Goal: Task Accomplishment & Management: Complete application form

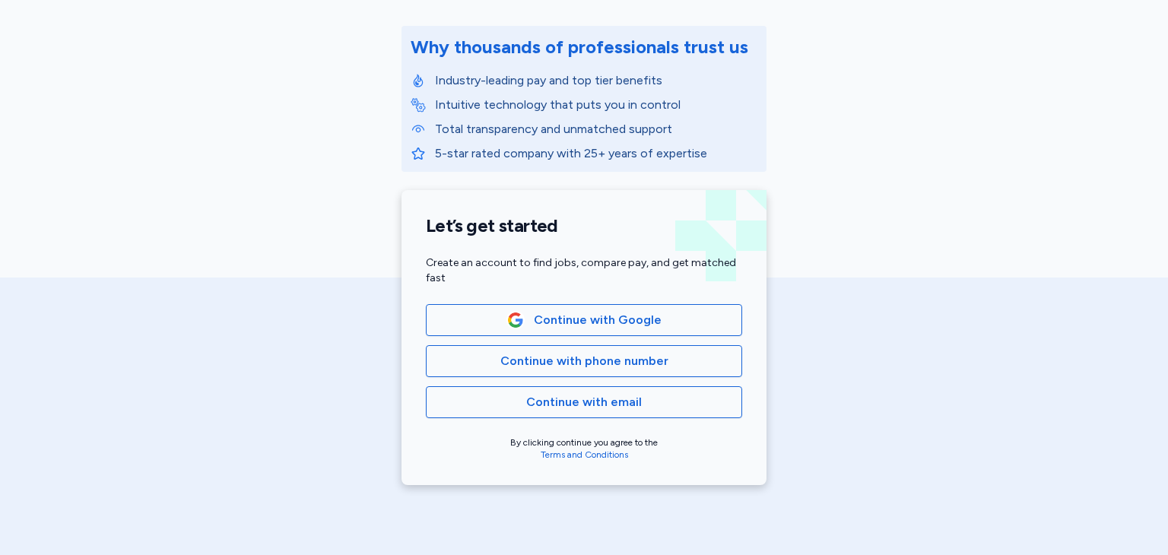
scroll to position [186, 0]
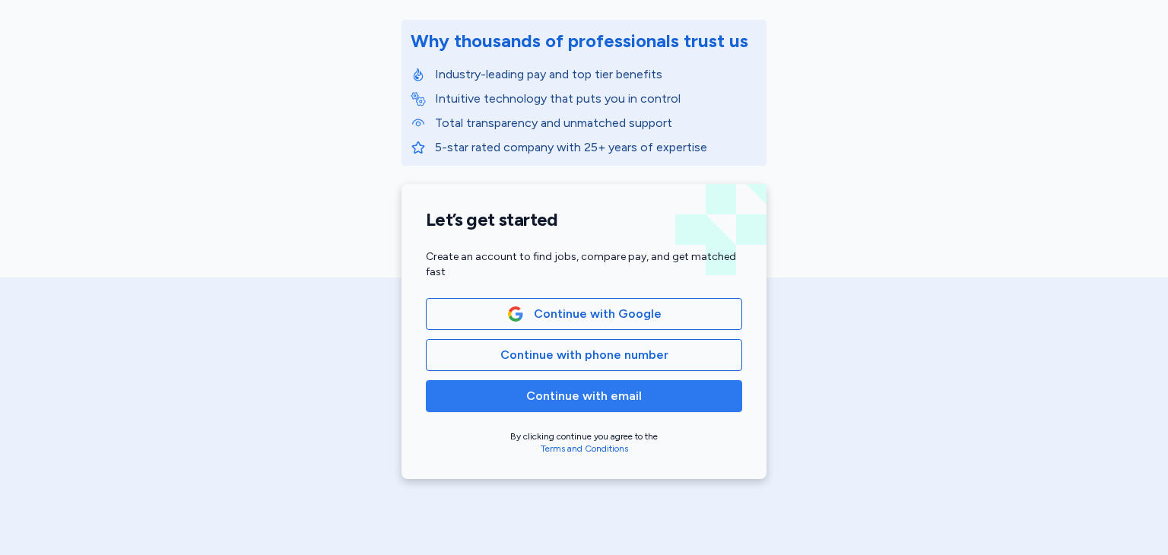
click at [698, 399] on span "Continue with email" at bounding box center [584, 396] width 291 height 18
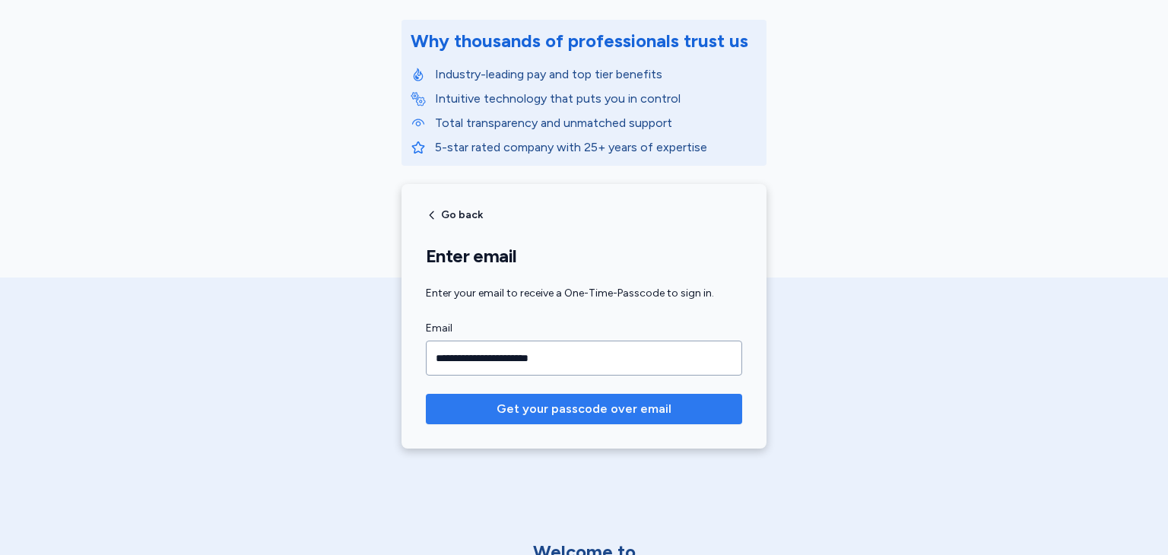
type input "**********"
click at [691, 415] on span "Get your passcode over email" at bounding box center [584, 409] width 292 height 18
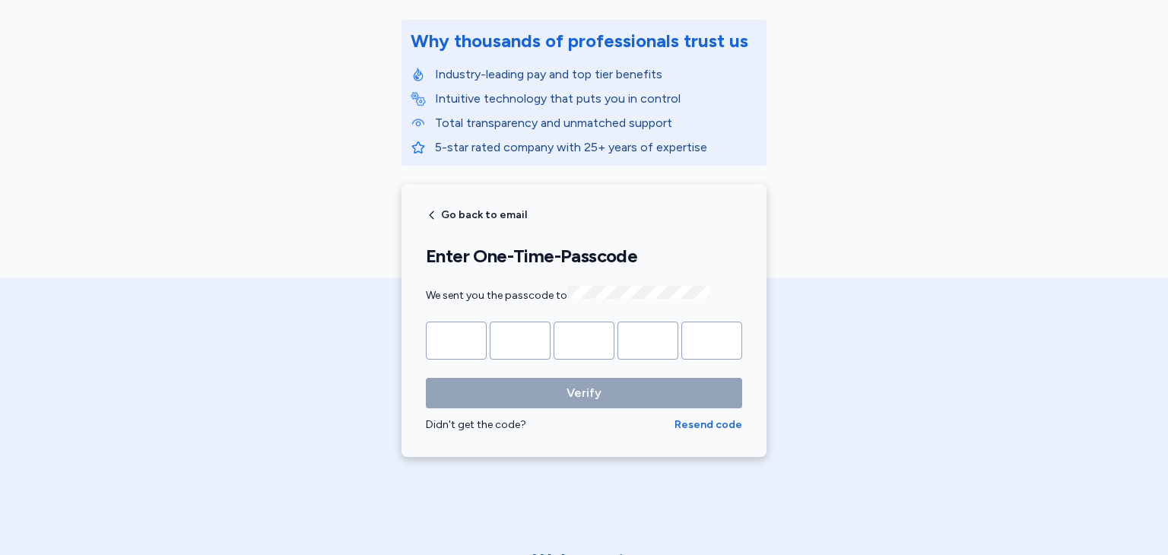
type input "*"
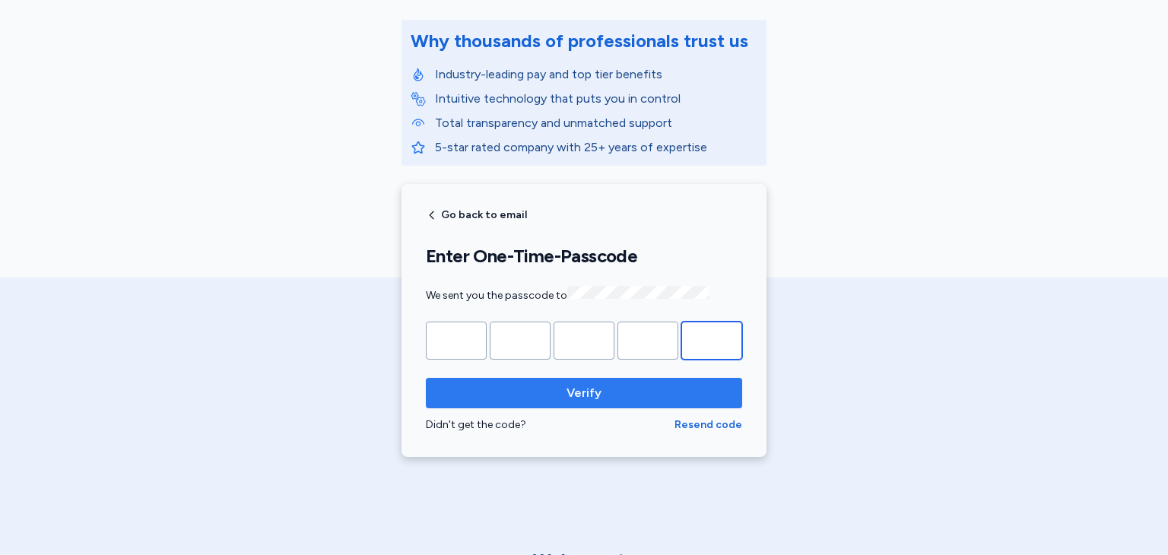
type input "*"
click at [688, 389] on span "Verify" at bounding box center [584, 393] width 292 height 18
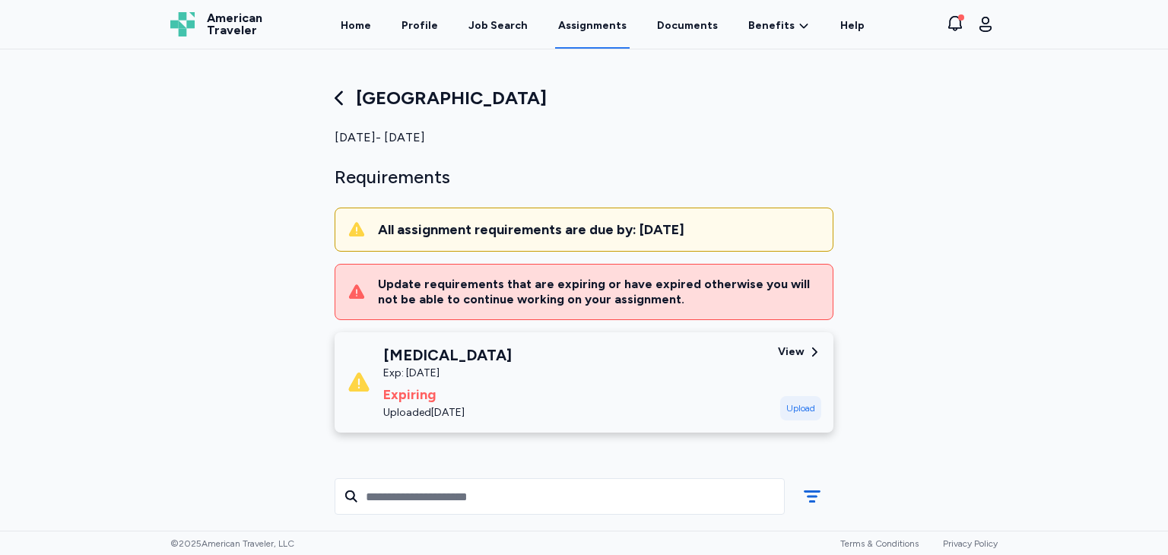
click at [701, 294] on div "Update requirements that are expiring or have expired otherwise you will not be…" at bounding box center [599, 292] width 443 height 30
click at [673, 291] on div "Update requirements that are expiring or have expired otherwise you will not be…" at bounding box center [599, 292] width 443 height 30
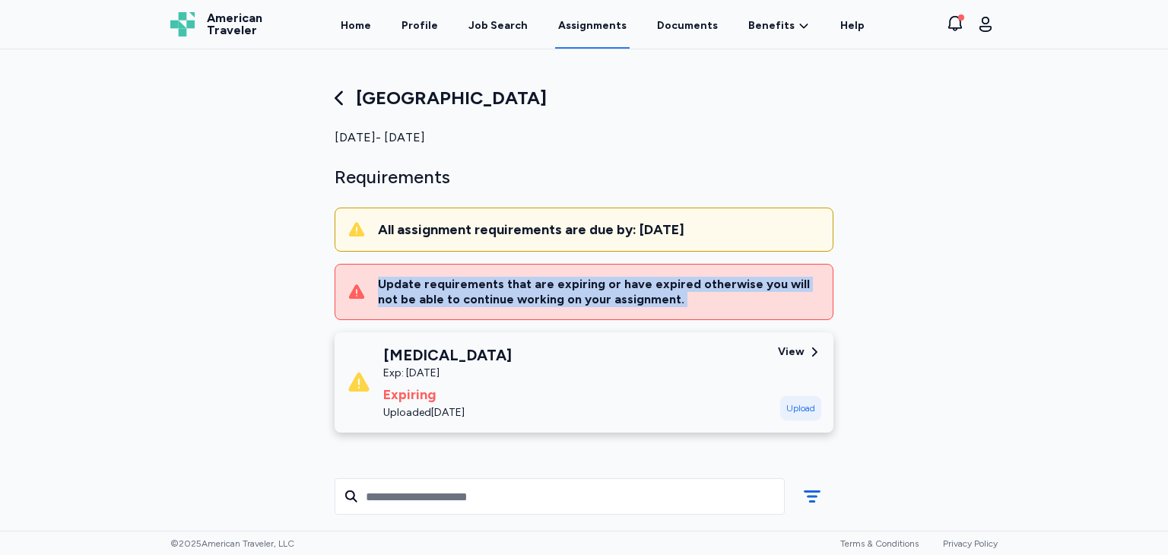
click at [673, 291] on div "Update requirements that are expiring or have expired otherwise you will not be…" at bounding box center [599, 292] width 443 height 30
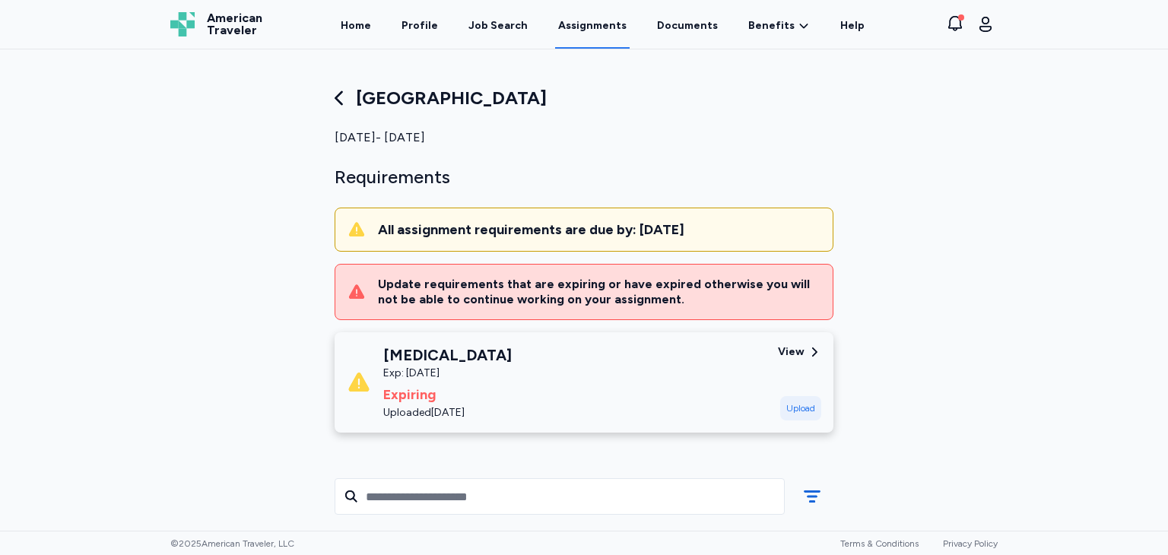
click at [673, 291] on div "Update requirements that are expiring or have expired otherwise you will not be…" at bounding box center [599, 292] width 443 height 30
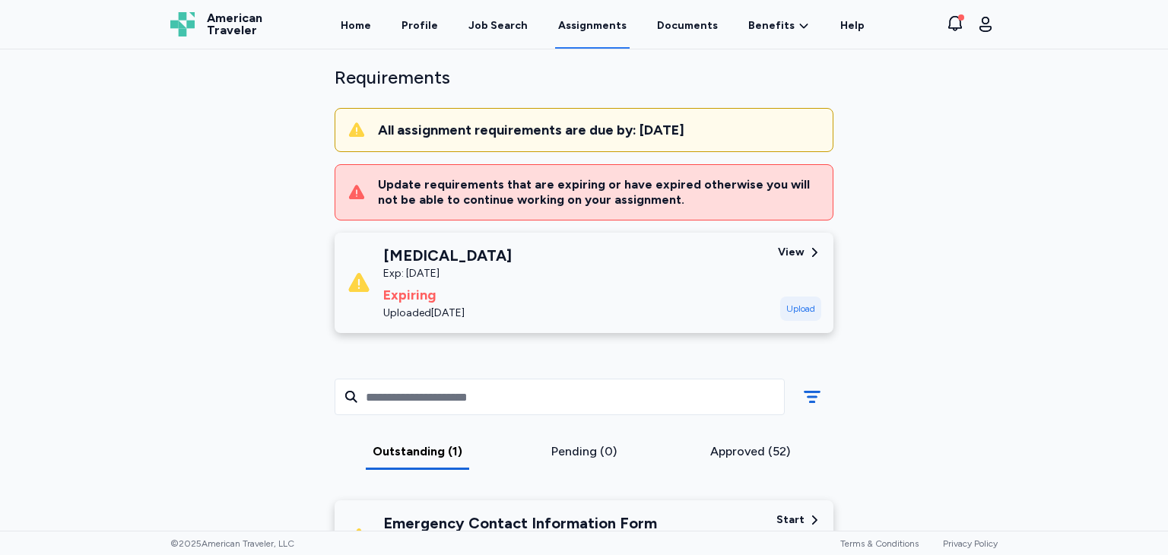
scroll to position [100, 0]
click at [348, 191] on icon at bounding box center [357, 192] width 18 height 18
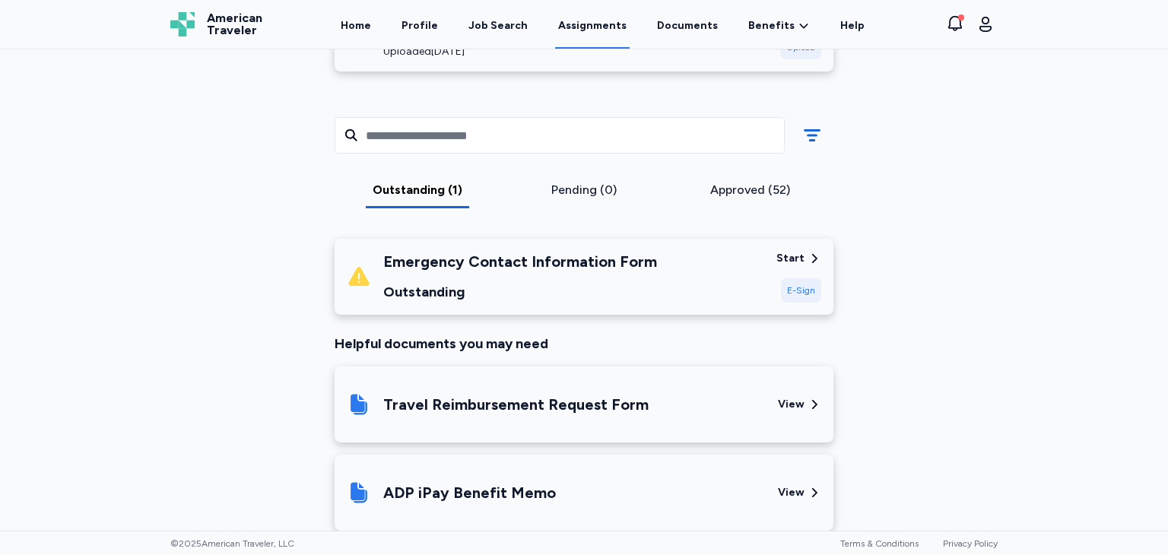
scroll to position [360, 0]
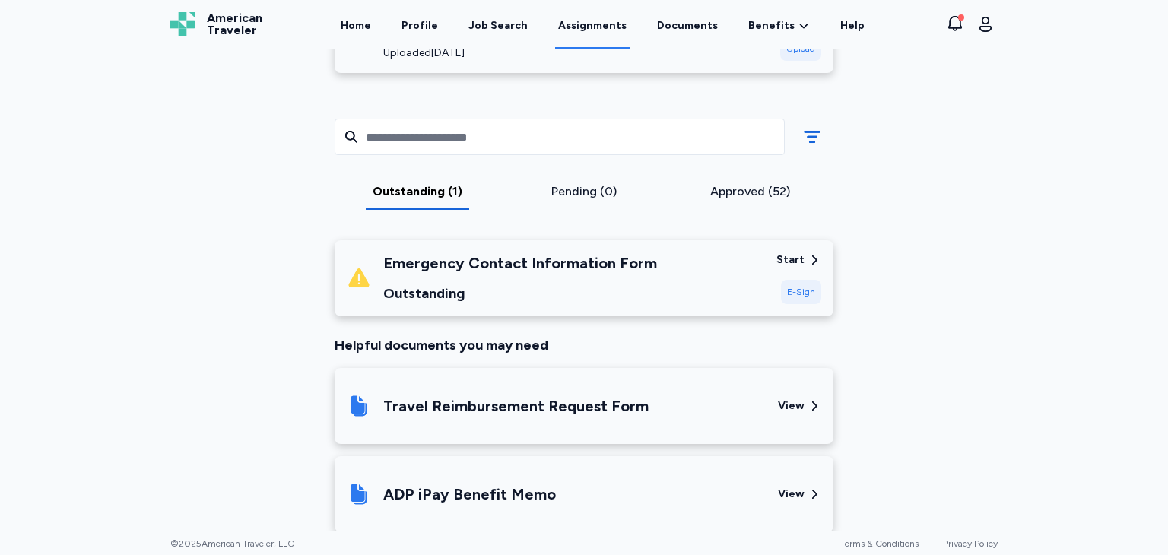
click at [798, 259] on div "Start" at bounding box center [791, 260] width 28 height 15
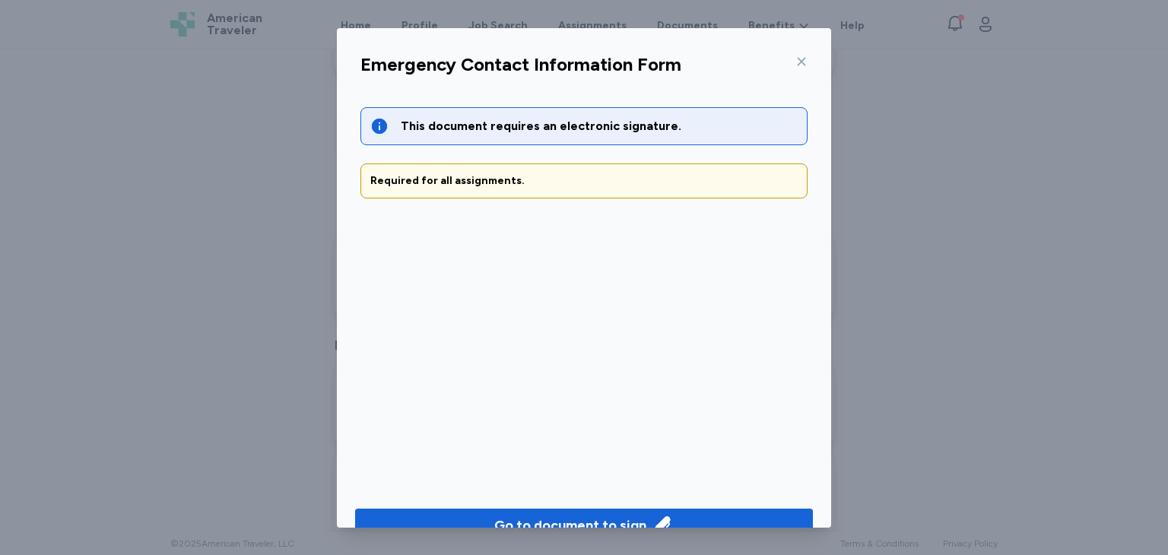
scroll to position [33, 0]
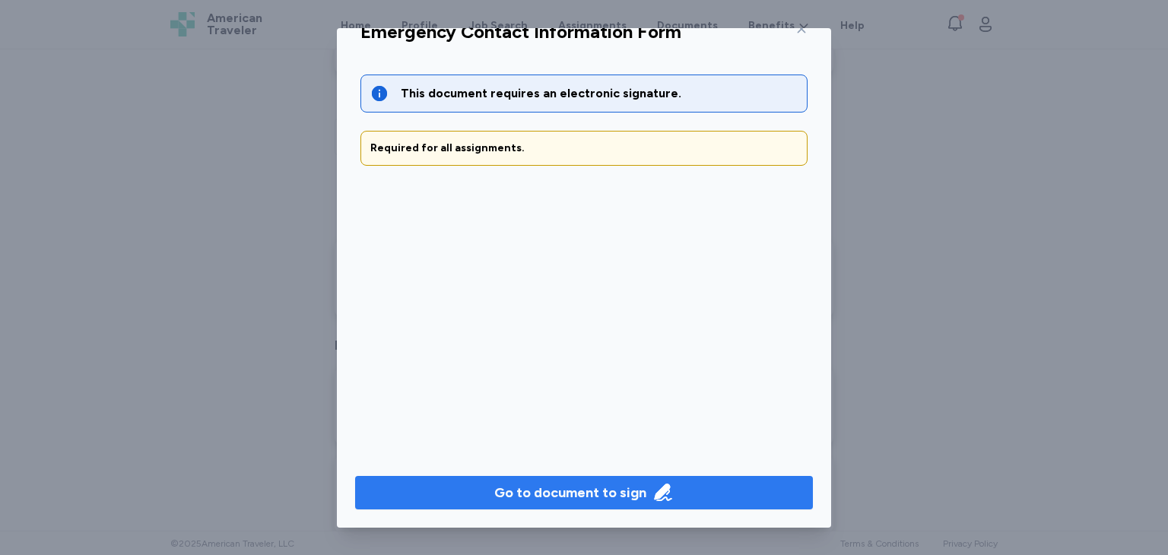
click at [598, 500] on div "Go to document to sign" at bounding box center [570, 492] width 152 height 21
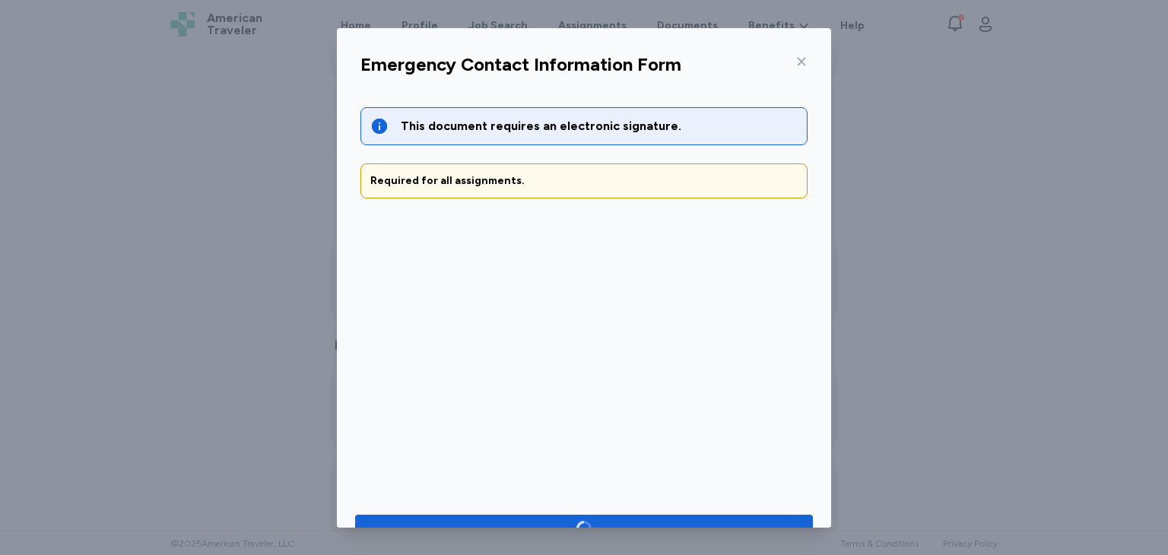
click at [805, 64] on icon at bounding box center [802, 61] width 8 height 8
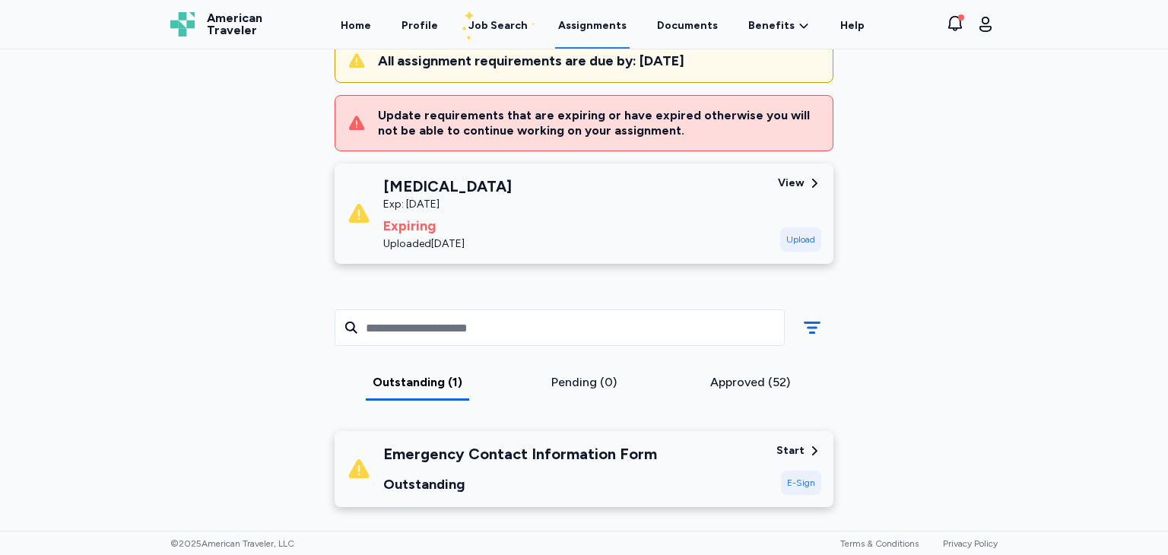
scroll to position [0, 0]
